Goal: Information Seeking & Learning: Learn about a topic

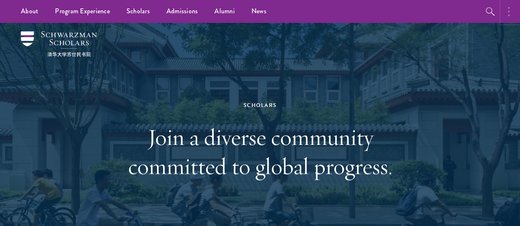
click at [509, 17] on button "button" at bounding box center [511, 11] width 18 height 23
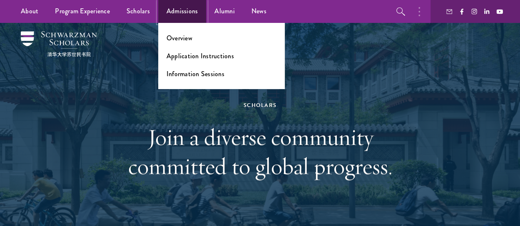
click at [194, 12] on link "Admissions" at bounding box center [182, 11] width 48 height 23
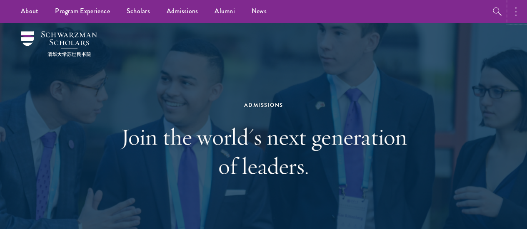
click at [514, 14] on button "button" at bounding box center [517, 11] width 18 height 23
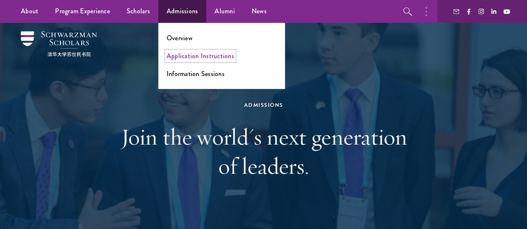
click at [195, 56] on link "Application Instructions" at bounding box center [200, 56] width 67 height 10
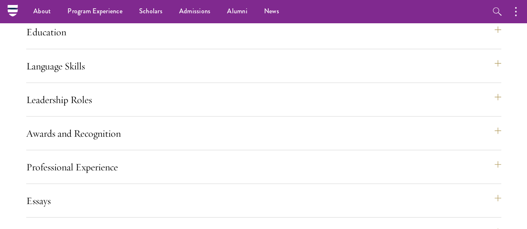
scroll to position [660, 0]
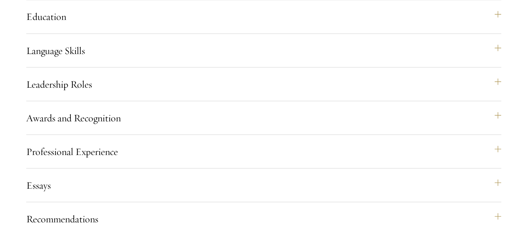
scroll to position [738, 0]
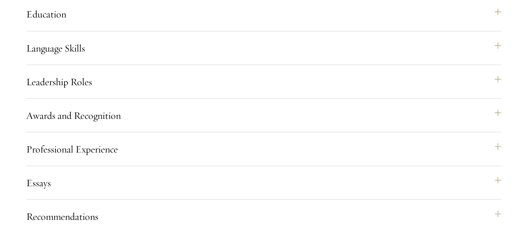
drag, startPoint x: 134, startPoint y: 81, endPoint x: 192, endPoint y: 170, distance: 106.3
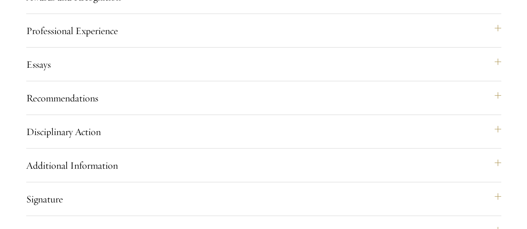
scroll to position [858, 0]
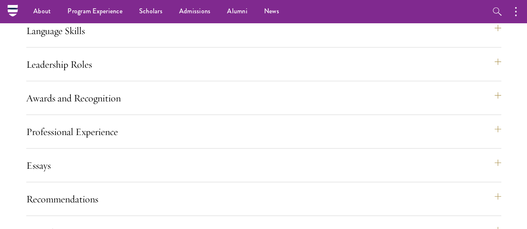
scroll to position [754, 0]
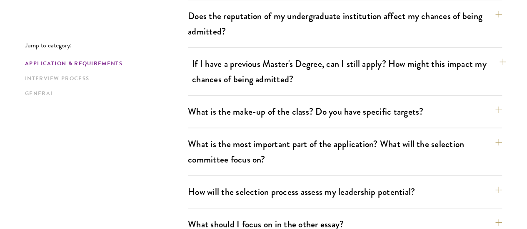
scroll to position [385, 0]
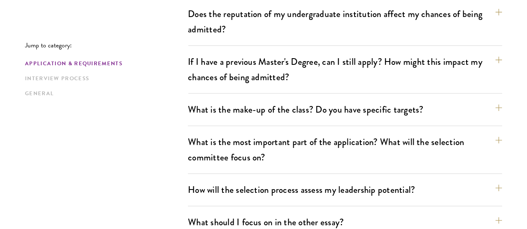
click at [335, 29] on div "Does the reputation of my undergraduate institution affect my chances of being …" at bounding box center [345, 25] width 314 height 41
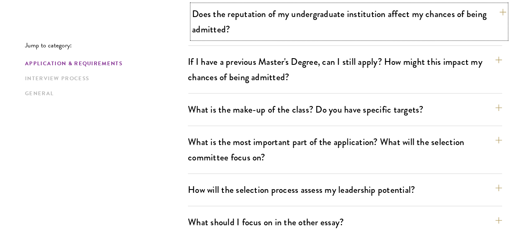
click at [331, 20] on button "Does the reputation of my undergraduate institution affect my chances of being …" at bounding box center [349, 22] width 314 height 34
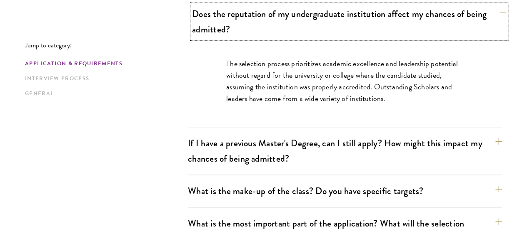
click at [316, 22] on button "Does the reputation of my undergraduate institution affect my chances of being …" at bounding box center [349, 22] width 314 height 34
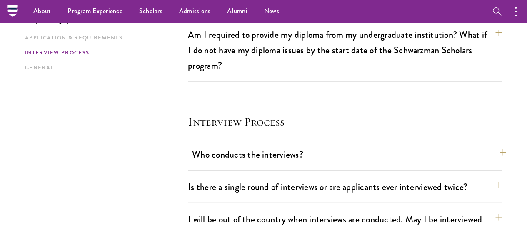
scroll to position [958, 0]
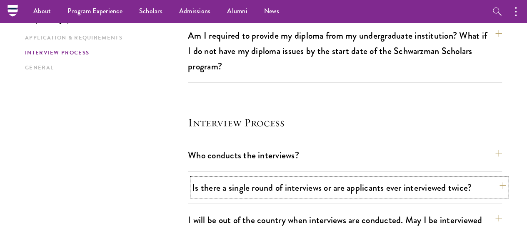
click at [253, 179] on button "Is there a single round of interviews or are applicants ever interviewed twice?" at bounding box center [349, 188] width 314 height 19
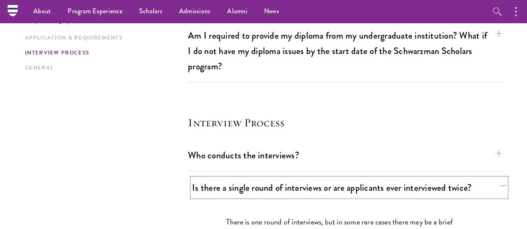
click at [253, 179] on button "Is there a single round of interviews or are applicants ever interviewed twice?" at bounding box center [349, 188] width 314 height 19
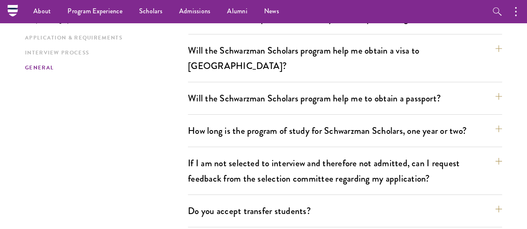
scroll to position [1447, 0]
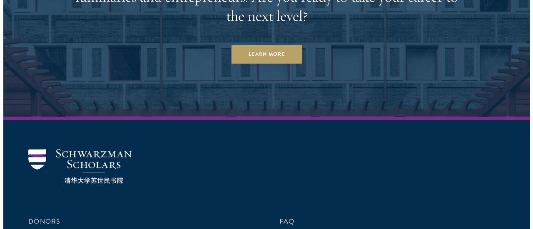
scroll to position [2588, 0]
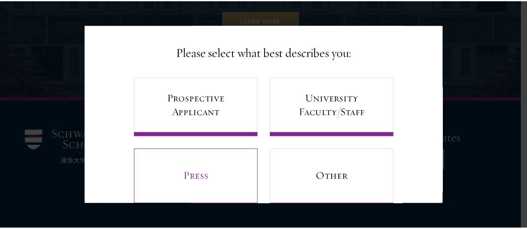
scroll to position [68, 0]
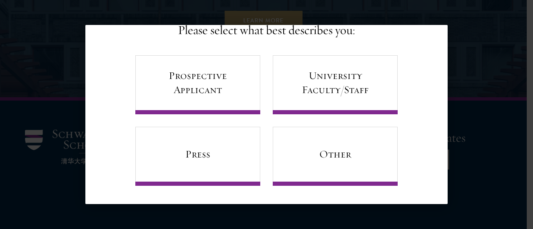
click at [491, 57] on div "Back Stay Connected Please select what best describes you: Prospective Applican…" at bounding box center [266, 114] width 533 height 179
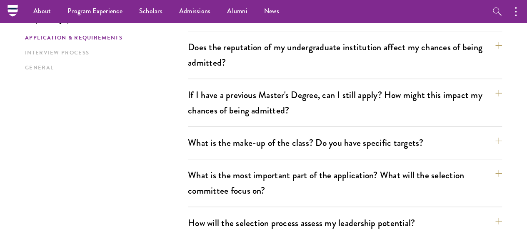
scroll to position [0, 0]
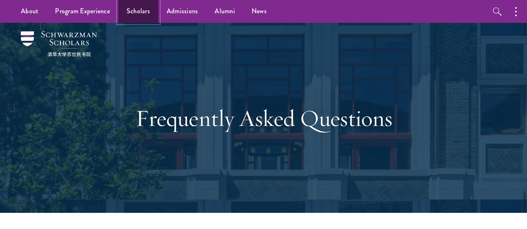
click at [146, 15] on link "Scholars" at bounding box center [138, 11] width 40 height 23
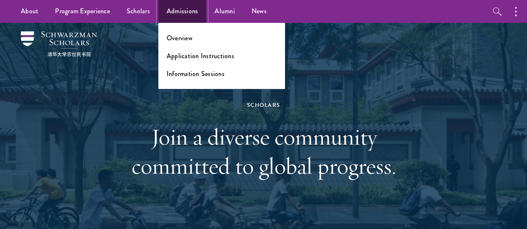
click at [186, 15] on link "Admissions" at bounding box center [182, 11] width 48 height 23
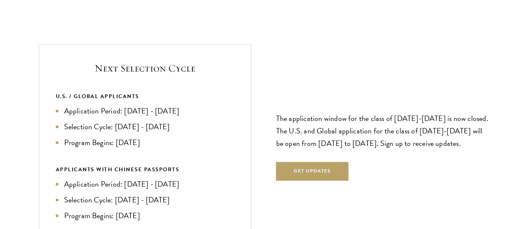
scroll to position [1736, 0]
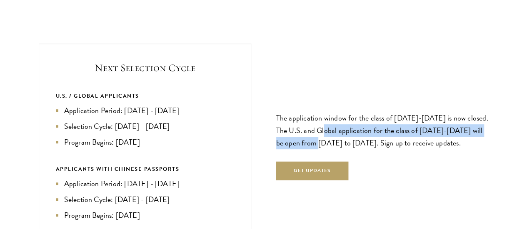
drag, startPoint x: 377, startPoint y: 89, endPoint x: 407, endPoint y: 101, distance: 32.9
click at [407, 112] on p "The application window for the class of [DATE]-[DATE] is now closed. The U.S. a…" at bounding box center [382, 130] width 212 height 37
click at [407, 112] on p "The application window for the class of 2026-2027 is now closed. The U.S. and G…" at bounding box center [382, 130] width 212 height 37
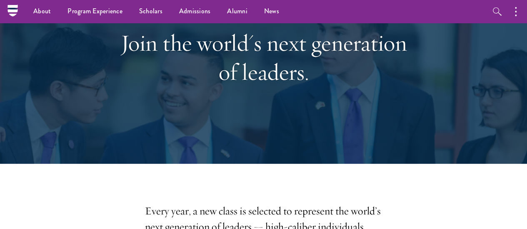
scroll to position [0, 0]
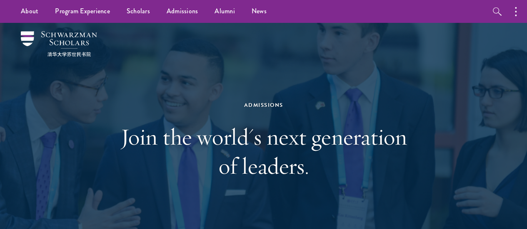
click at [435, 69] on div "Admissions Join the world's next generation of leaders." at bounding box center [263, 140] width 477 height 235
click at [82, 55] on img at bounding box center [59, 43] width 76 height 25
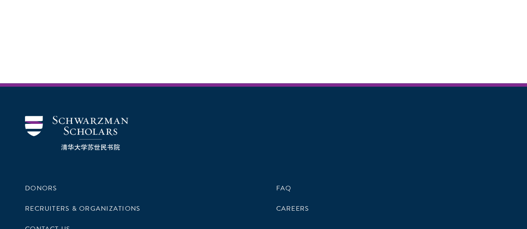
scroll to position [2447, 0]
